Goal: Transaction & Acquisition: Purchase product/service

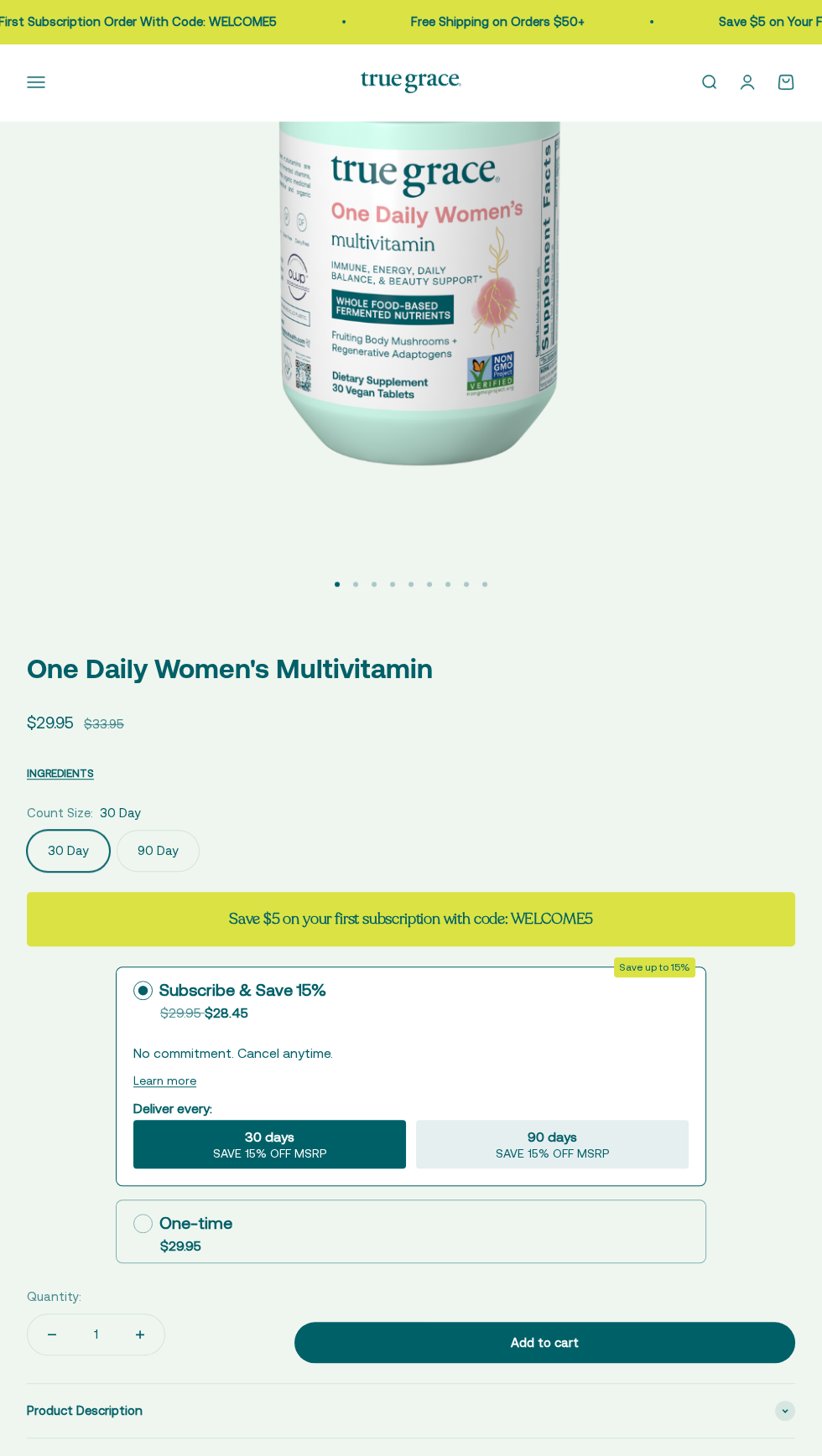
scroll to position [344, 0]
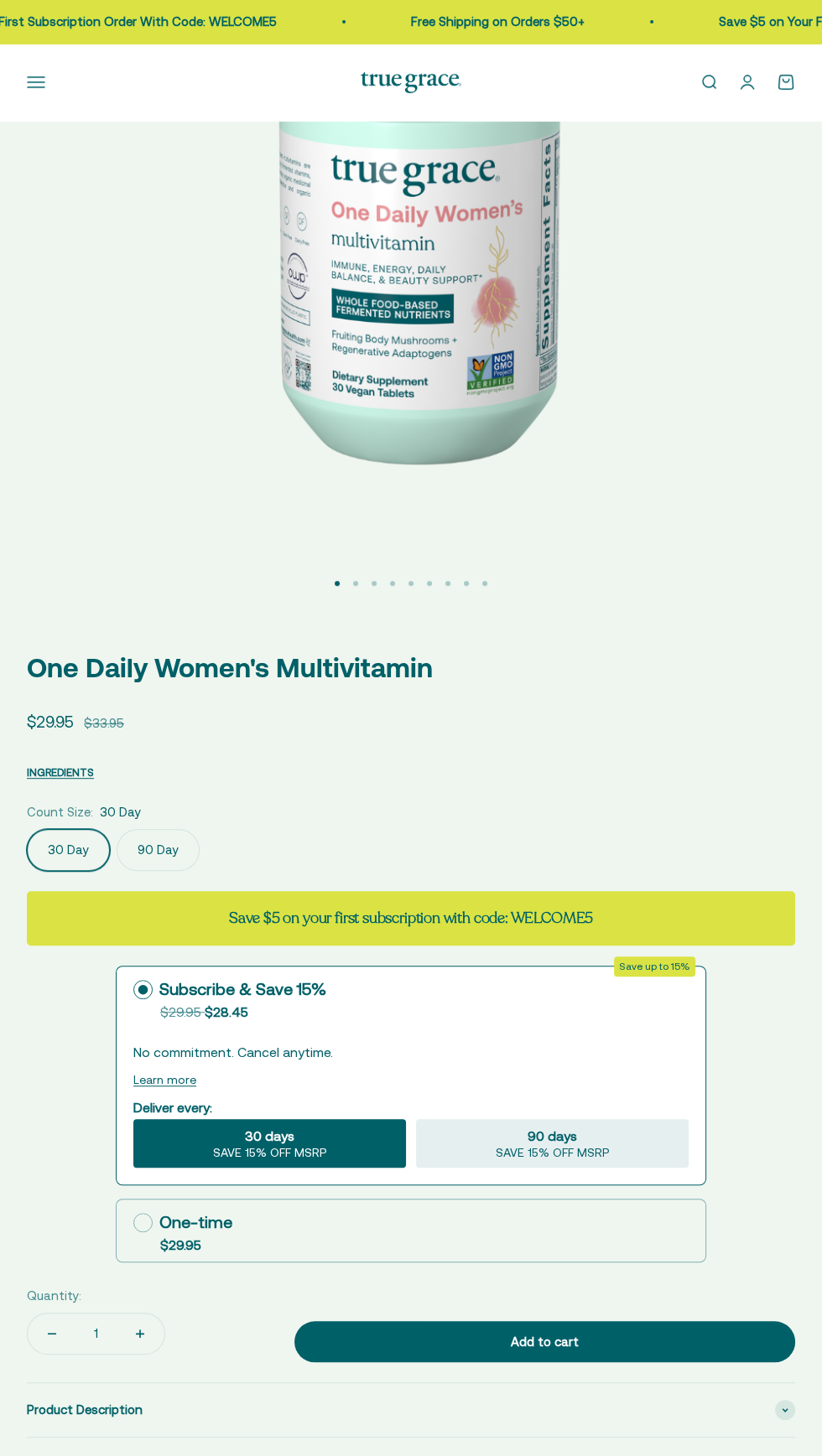
click at [163, 849] on label "90 Day" at bounding box center [157, 850] width 83 height 42
click at [27, 829] on input "90 Day" at bounding box center [26, 828] width 1 height 1
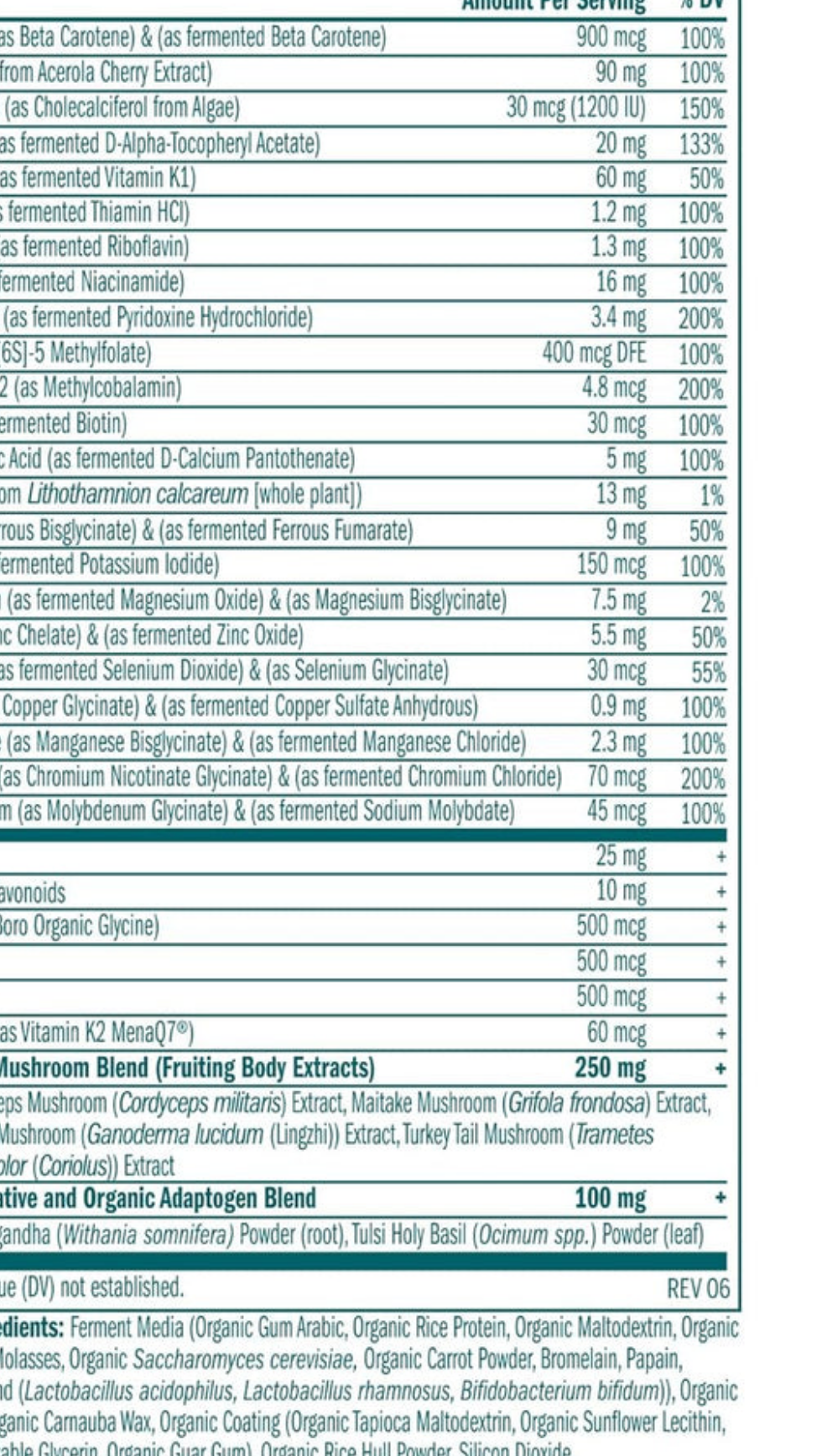
scroll to position [0, 5762]
